Goal: Task Accomplishment & Management: Manage account settings

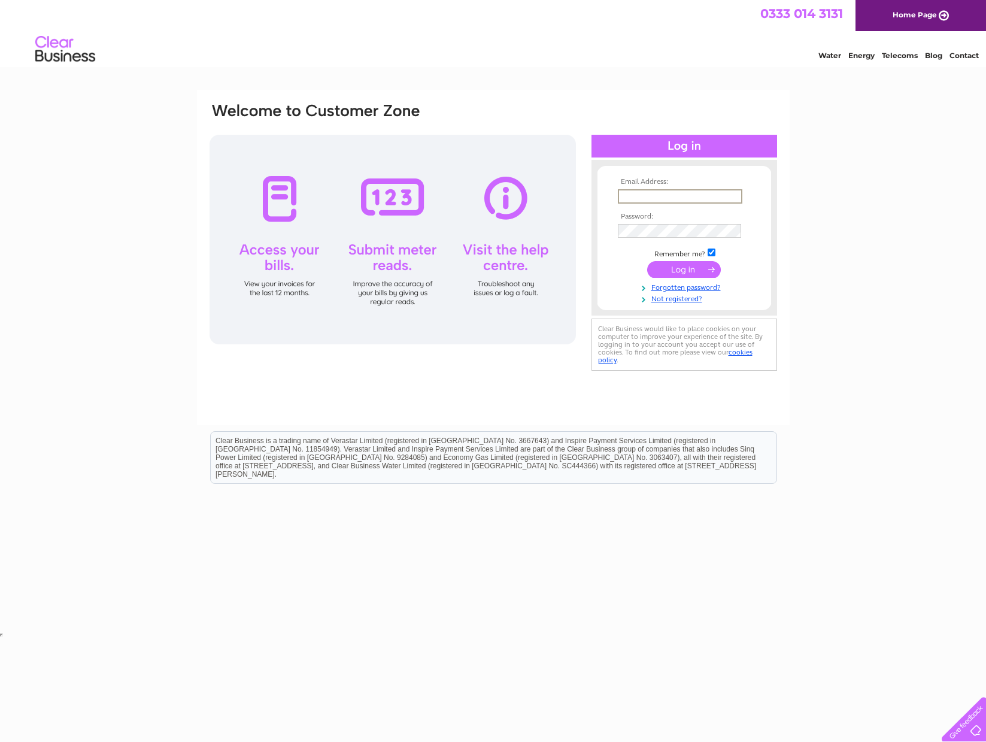
type input "sales@wirraltextilemotifs.co.uk"
click at [689, 274] on input "submit" at bounding box center [684, 268] width 74 height 17
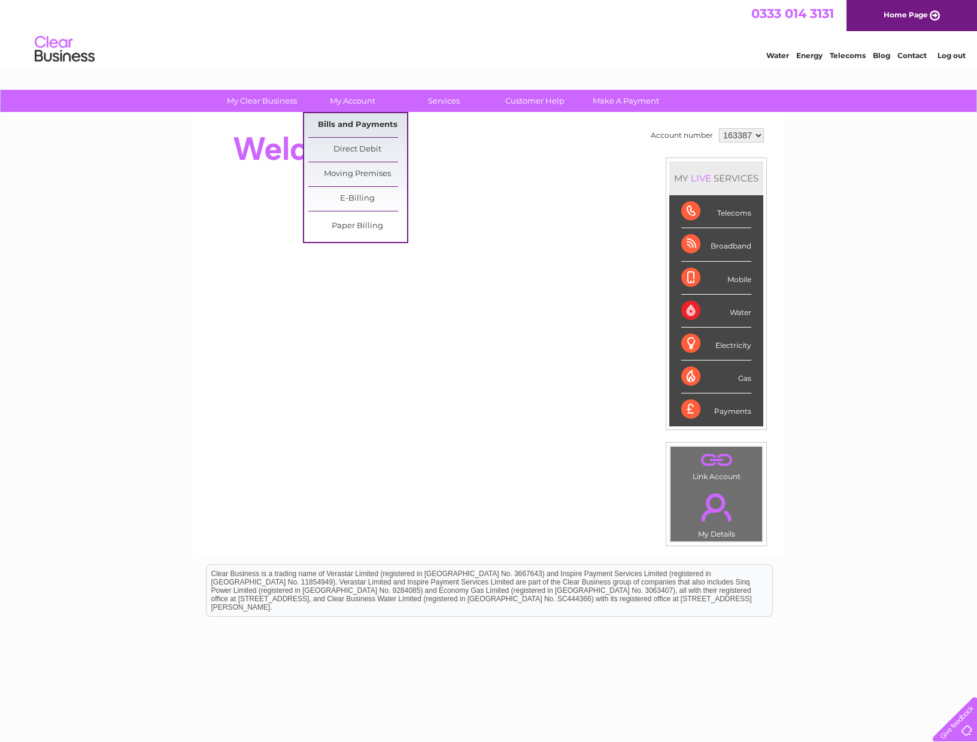
click at [344, 122] on link "Bills and Payments" at bounding box center [357, 125] width 99 height 24
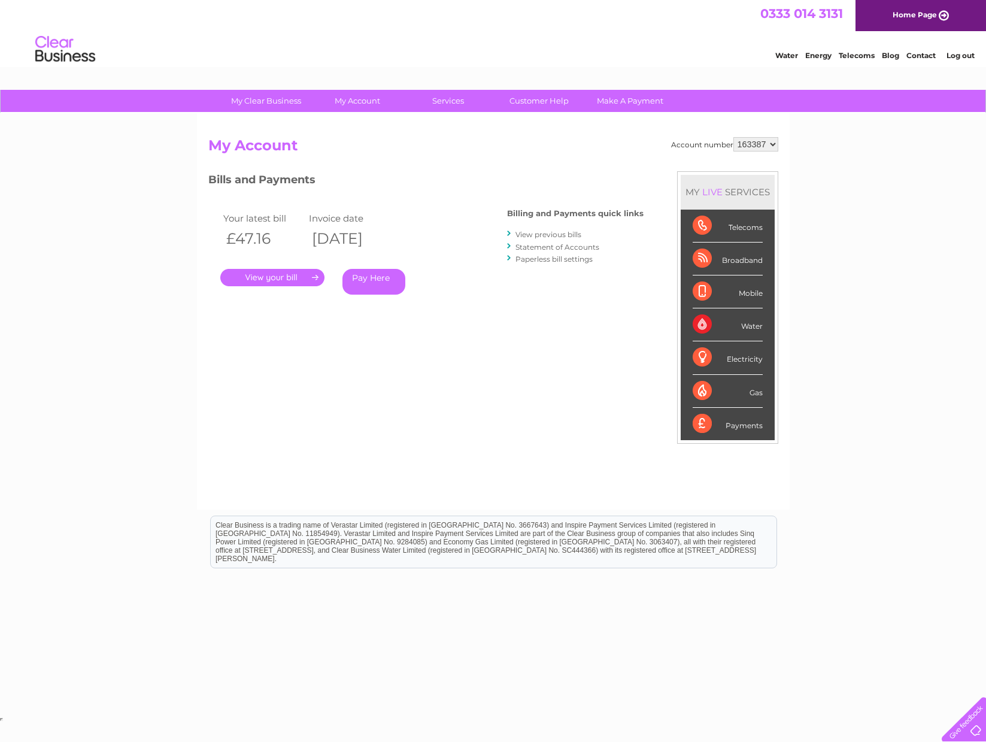
click at [281, 272] on link "." at bounding box center [272, 277] width 104 height 17
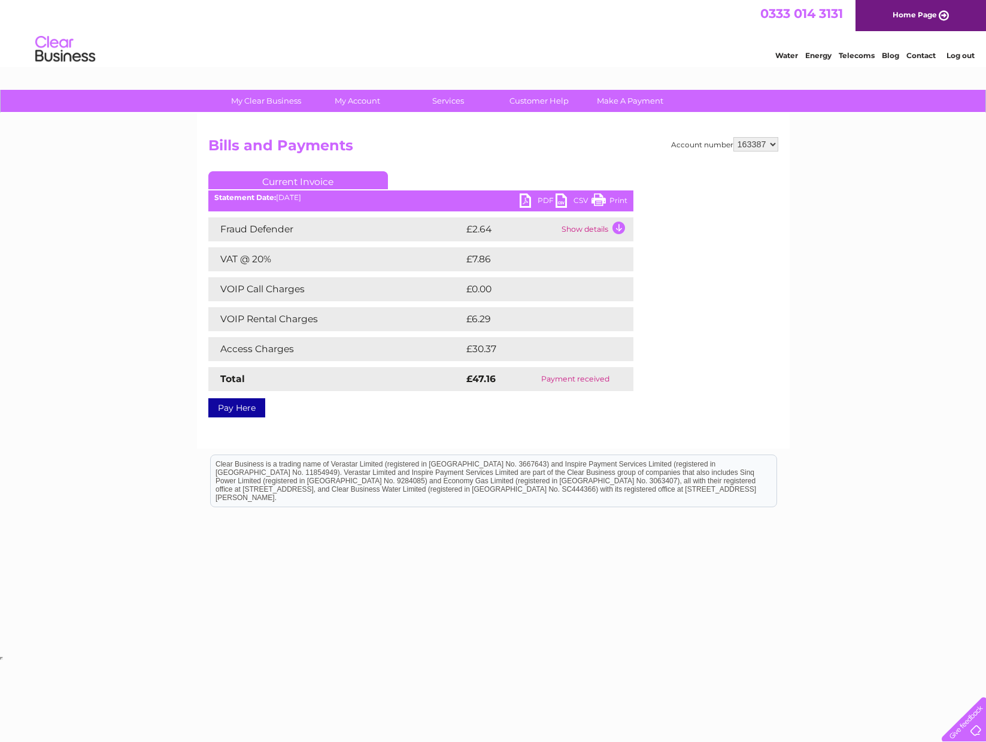
click at [603, 199] on link "Print" at bounding box center [609, 201] width 36 height 17
